Goal: Answer question/provide support: Share knowledge or assist other users

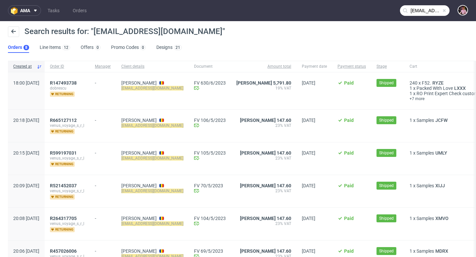
click at [441, 10] on span at bounding box center [443, 10] width 5 height 5
click at [423, 10] on input "text" at bounding box center [425, 10] width 50 height 11
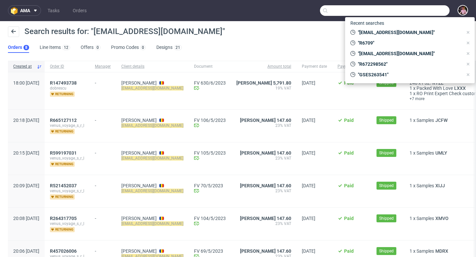
paste input "GSES260442"
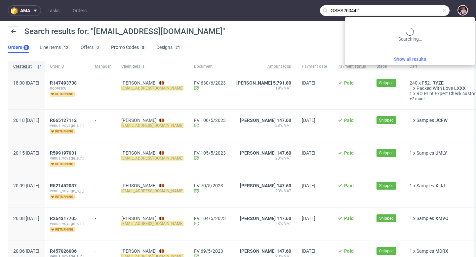
type input "GSES260442"
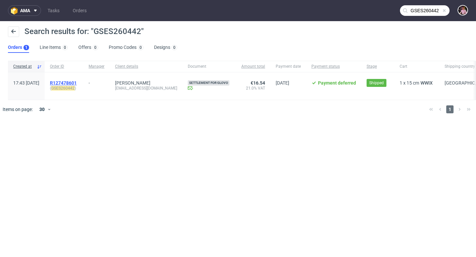
click at [76, 83] on span "R127478601" at bounding box center [63, 82] width 27 height 5
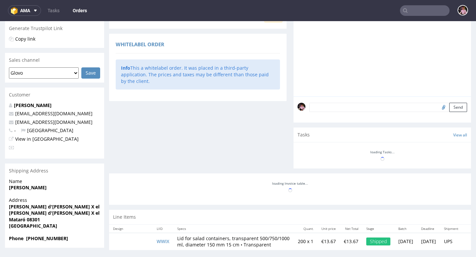
scroll to position [149, 0]
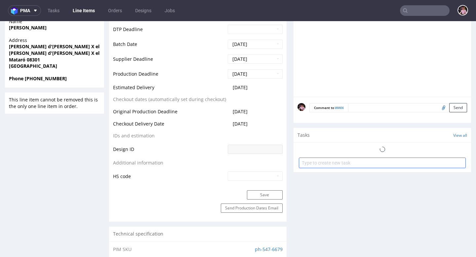
scroll to position [279, 0]
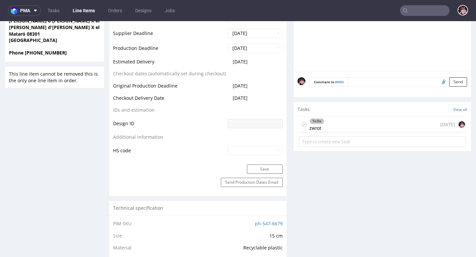
click at [328, 133] on div "To Do zwrot [DATE]" at bounding box center [382, 125] width 167 height 16
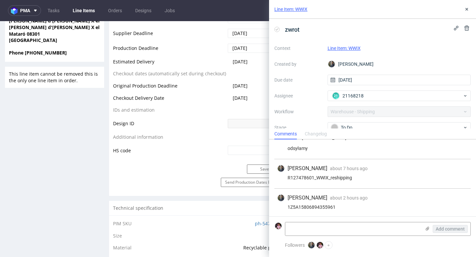
scroll to position [56, 0]
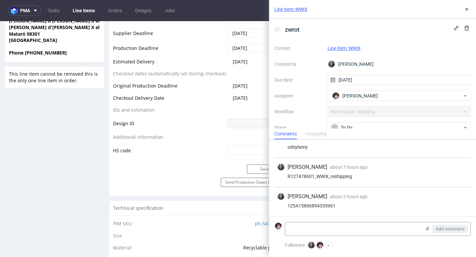
click at [325, 207] on div "1Z5A15806894355961" at bounding box center [372, 205] width 191 height 5
copy div "1Z5A15806894355961"
click at [351, 126] on div "To Do" at bounding box center [397, 127] width 132 height 7
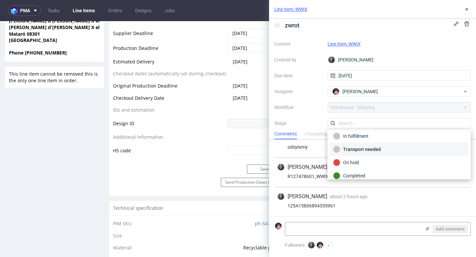
scroll to position [35, 0]
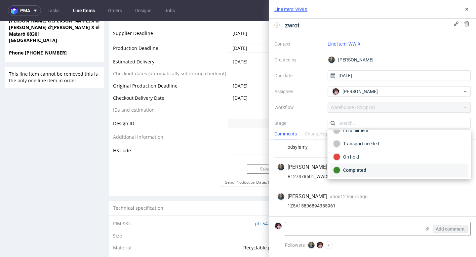
click at [352, 166] on div "Completed" at bounding box center [399, 170] width 138 height 13
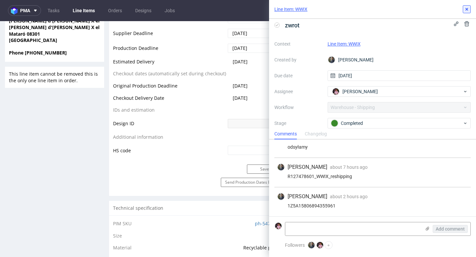
click at [467, 11] on icon at bounding box center [466, 9] width 5 height 5
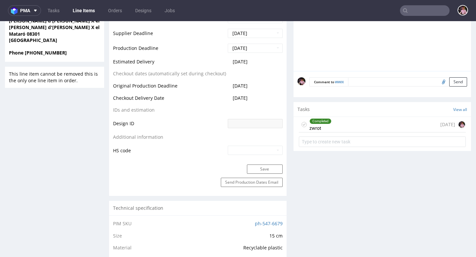
click at [431, 12] on input "text" at bounding box center [425, 10] width 50 height 11
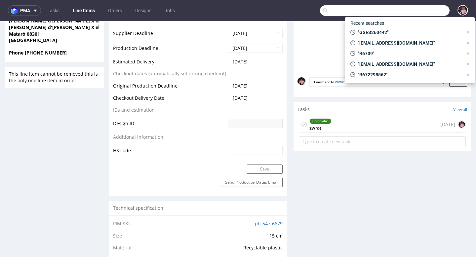
paste input "GSES257968"
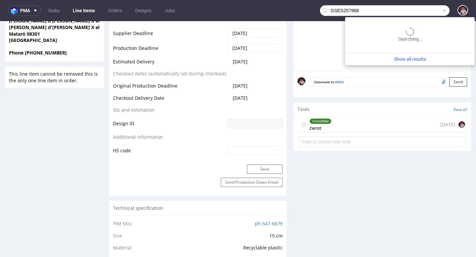
type input "GSES257968"
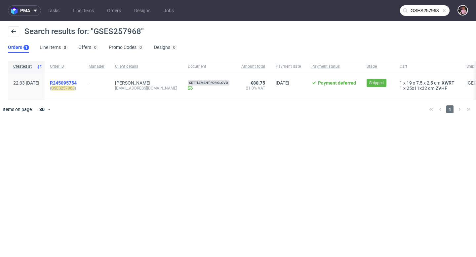
click at [72, 84] on span "R245095754" at bounding box center [63, 82] width 27 height 5
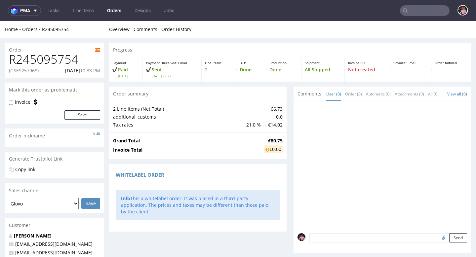
scroll to position [191, 0]
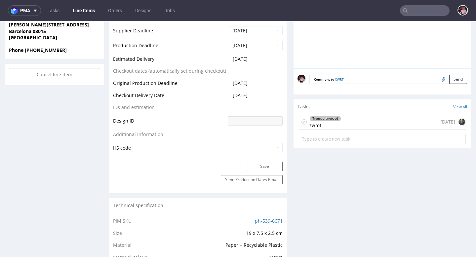
scroll to position [271, 0]
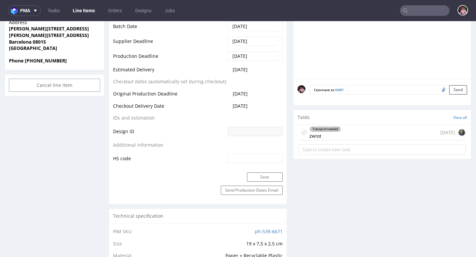
click at [364, 132] on div "Transport needed zwrot [DATE]" at bounding box center [382, 133] width 167 height 16
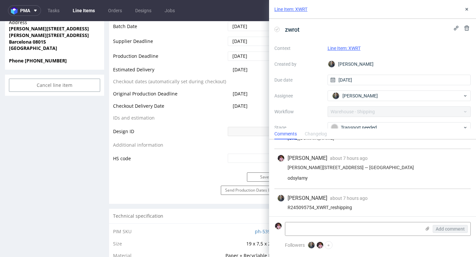
scroll to position [21, 0]
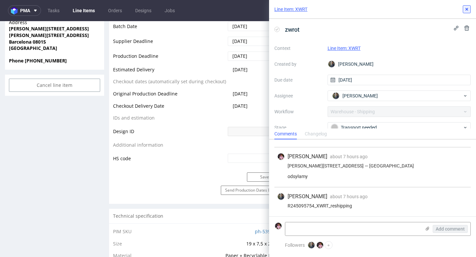
click at [470, 9] on button at bounding box center [467, 9] width 8 height 8
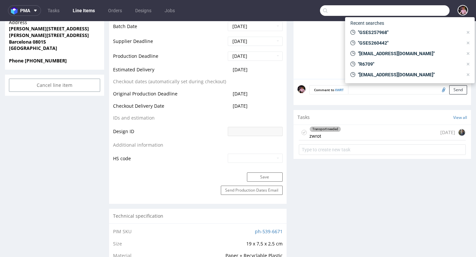
click at [424, 9] on input "text" at bounding box center [385, 10] width 130 height 11
paste input "GSES259362"
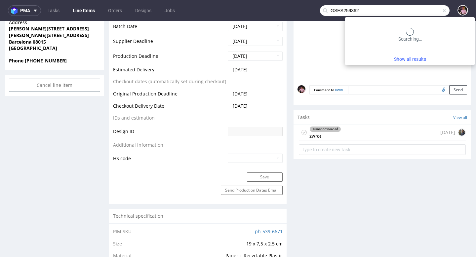
type input "GSES259362"
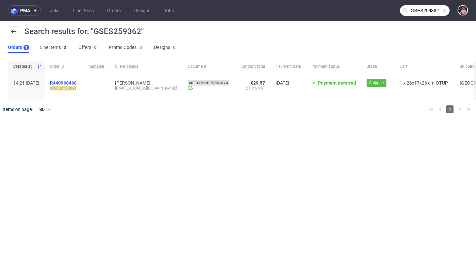
click at [77, 81] on span "R440960468" at bounding box center [63, 82] width 27 height 5
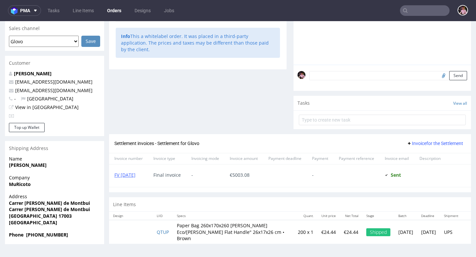
scroll to position [2, 0]
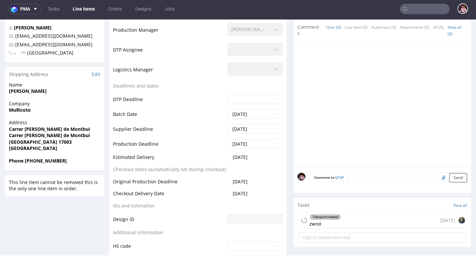
scroll to position [190, 0]
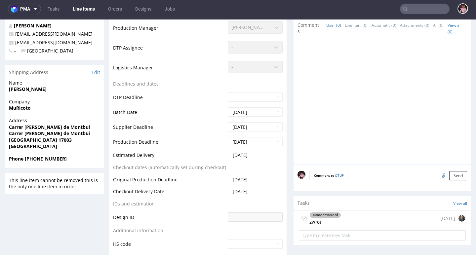
click at [346, 217] on div "Transport needed zwrot [DATE]" at bounding box center [382, 219] width 167 height 16
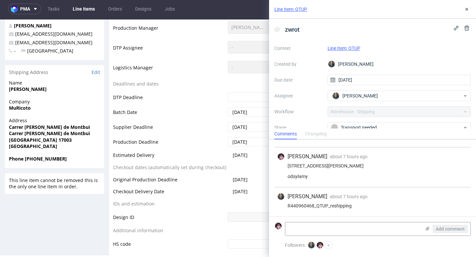
scroll to position [27, 0]
click at [465, 8] on icon at bounding box center [466, 9] width 5 height 5
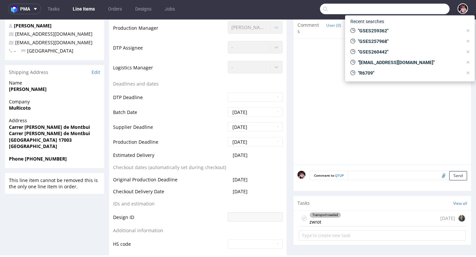
click at [434, 6] on input "text" at bounding box center [385, 9] width 130 height 11
paste input "GSPT259195"
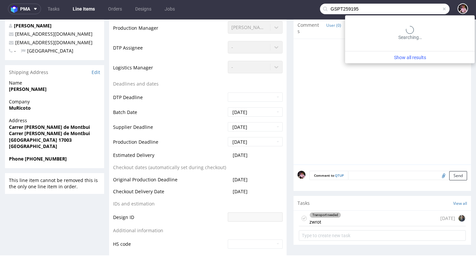
type input "GSPT259195"
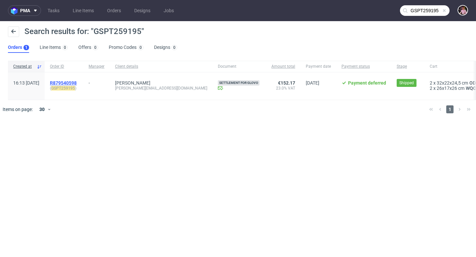
click at [77, 81] on span "R879540598" at bounding box center [63, 82] width 27 height 5
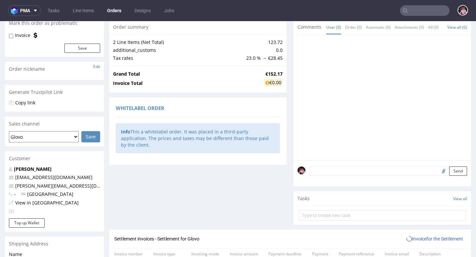
scroll to position [192, 0]
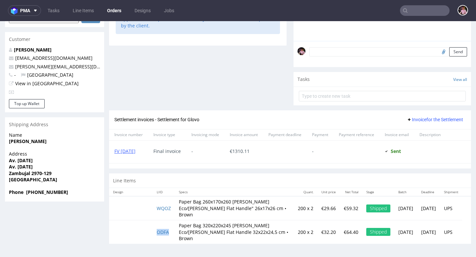
click at [160, 229] on td "ODFA" at bounding box center [164, 231] width 22 height 23
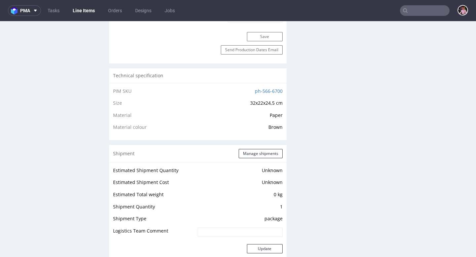
scroll to position [707, 0]
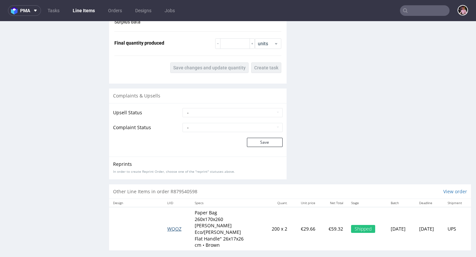
click at [171, 227] on span "WQOZ" at bounding box center [174, 229] width 14 height 6
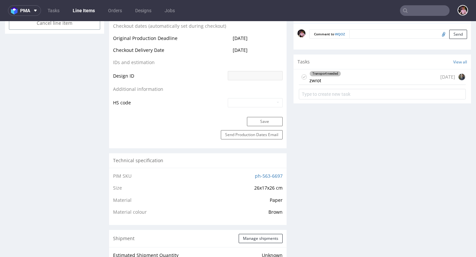
scroll to position [326, 0]
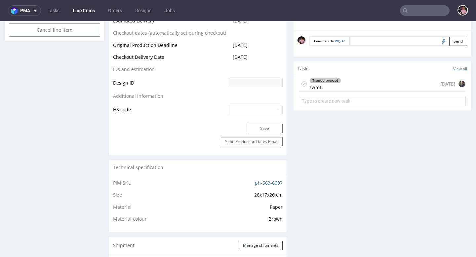
click at [364, 85] on div "Transport needed zwrot [DATE]" at bounding box center [382, 84] width 167 height 16
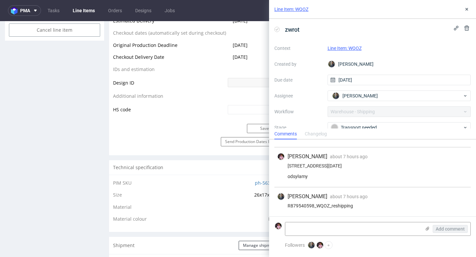
scroll to position [27, 0]
click at [463, 8] on button at bounding box center [467, 9] width 8 height 8
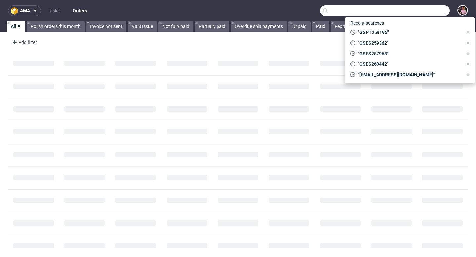
click at [426, 12] on input "text" at bounding box center [385, 10] width 130 height 11
paste input "[EMAIL_ADDRESS][DOMAIN_NAME]"
type input "[EMAIL_ADDRESS][DOMAIN_NAME]"
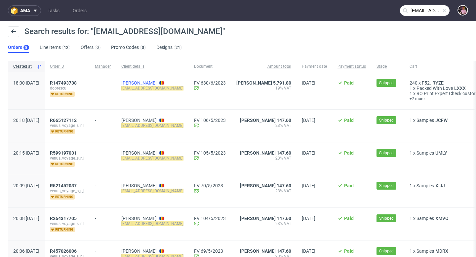
click at [151, 81] on link "[PERSON_NAME]" at bounding box center [138, 82] width 35 height 5
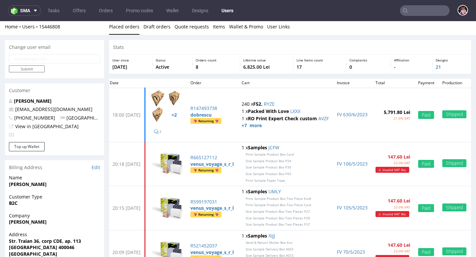
scroll to position [2, 0]
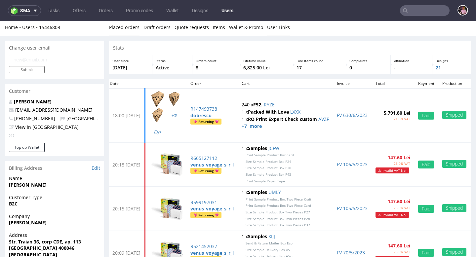
click at [269, 28] on link "User Links" at bounding box center [278, 27] width 23 height 16
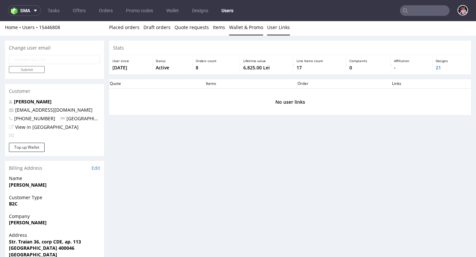
click at [247, 29] on link "Wallet & Promo" at bounding box center [246, 27] width 34 height 16
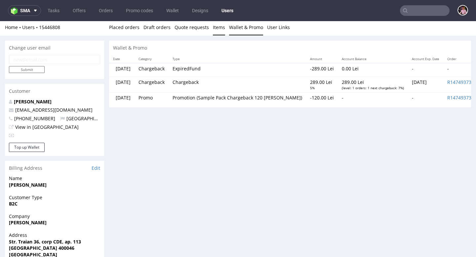
click at [219, 28] on link "Items" at bounding box center [219, 27] width 12 height 16
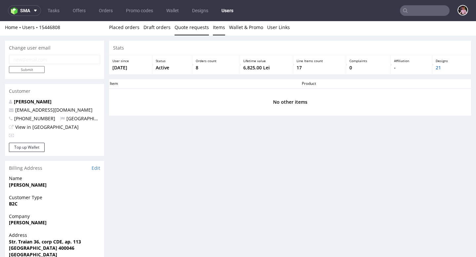
click at [191, 27] on link "Quote requests" at bounding box center [191, 27] width 34 height 16
click at [153, 27] on link "Draft orders" at bounding box center [156, 27] width 27 height 16
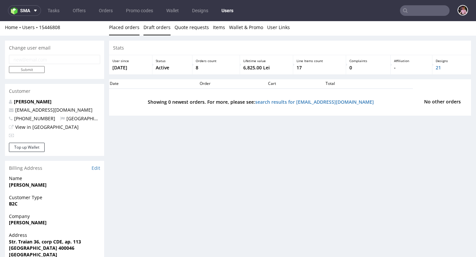
click at [133, 28] on link "Placed orders" at bounding box center [124, 27] width 30 height 16
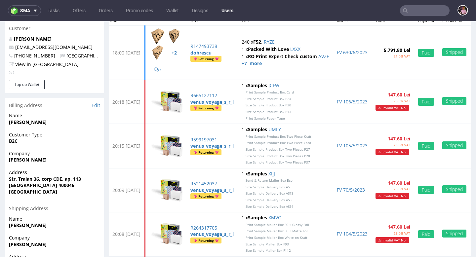
scroll to position [0, 0]
